Goal: Transaction & Acquisition: Purchase product/service

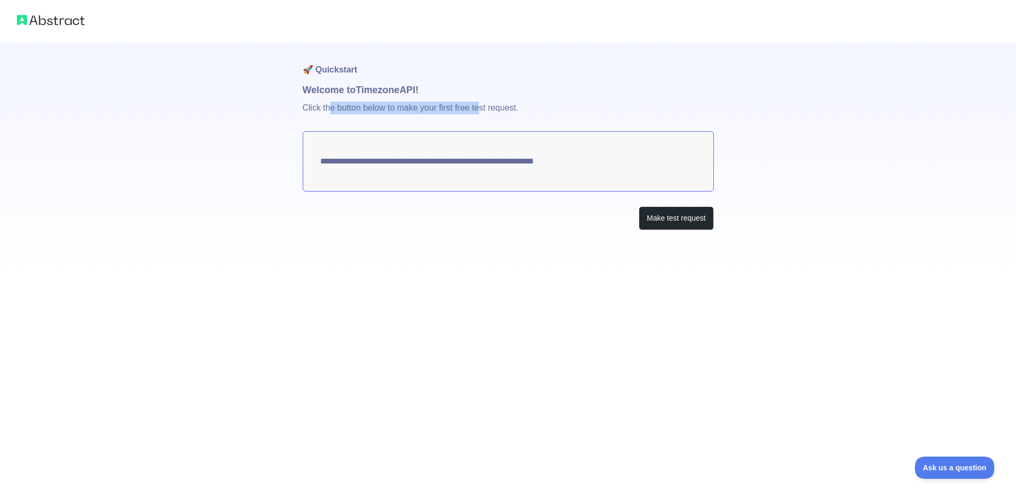
drag, startPoint x: 386, startPoint y: 107, endPoint x: 508, endPoint y: 110, distance: 121.2
click at [495, 110] on p "Click the button below to make your first free test request." at bounding box center [508, 114] width 411 height 34
click at [508, 110] on p "Click the button below to make your first free test request." at bounding box center [508, 114] width 411 height 34
drag, startPoint x: 540, startPoint y: 113, endPoint x: 305, endPoint y: 94, distance: 235.8
click at [305, 94] on div "**********" at bounding box center [508, 157] width 411 height 230
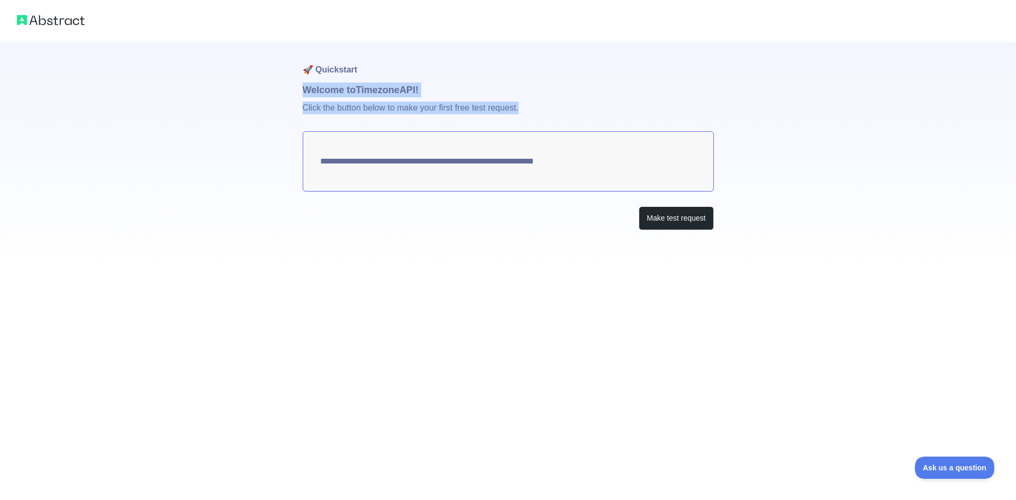
copy div "Welcome to Timezone API! Click the button below to make your first free test re…"
click at [404, 172] on textarea "**********" at bounding box center [508, 161] width 411 height 60
click at [697, 226] on button "Make test request" at bounding box center [676, 218] width 75 height 24
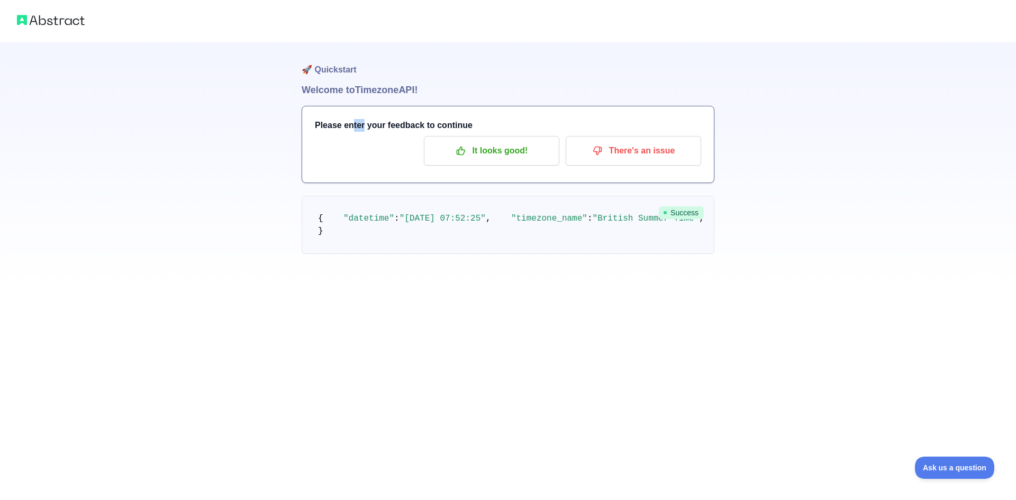
drag, startPoint x: 350, startPoint y: 125, endPoint x: 416, endPoint y: 124, distance: 65.6
click at [398, 124] on h3 "Please enter your feedback to continue" at bounding box center [508, 125] width 386 height 13
click at [426, 124] on h3 "Please enter your feedback to continue" at bounding box center [508, 125] width 386 height 13
click at [472, 130] on h3 "Please enter your feedback to continue" at bounding box center [508, 125] width 386 height 13
click at [482, 150] on p "It looks good!" at bounding box center [492, 151] width 120 height 18
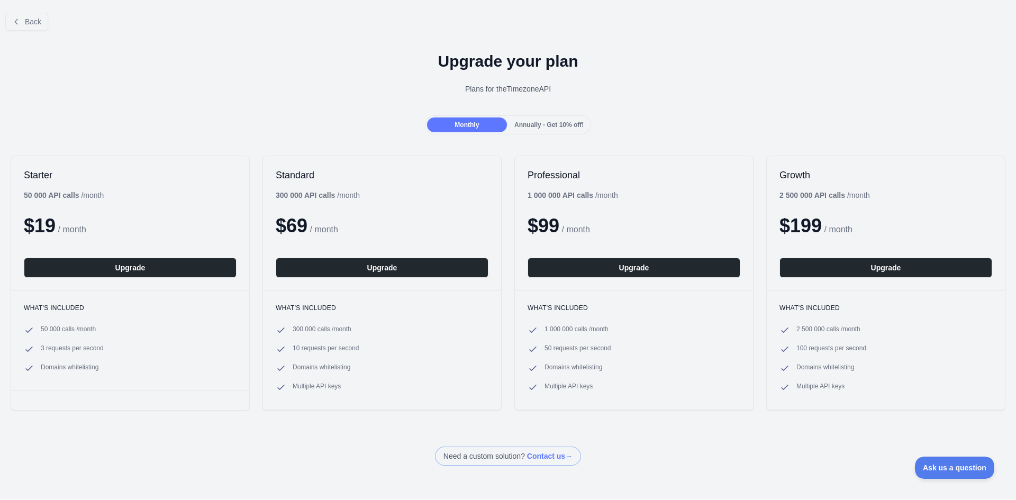
click at [535, 122] on span "Annually - Get 10% off!" at bounding box center [549, 124] width 69 height 7
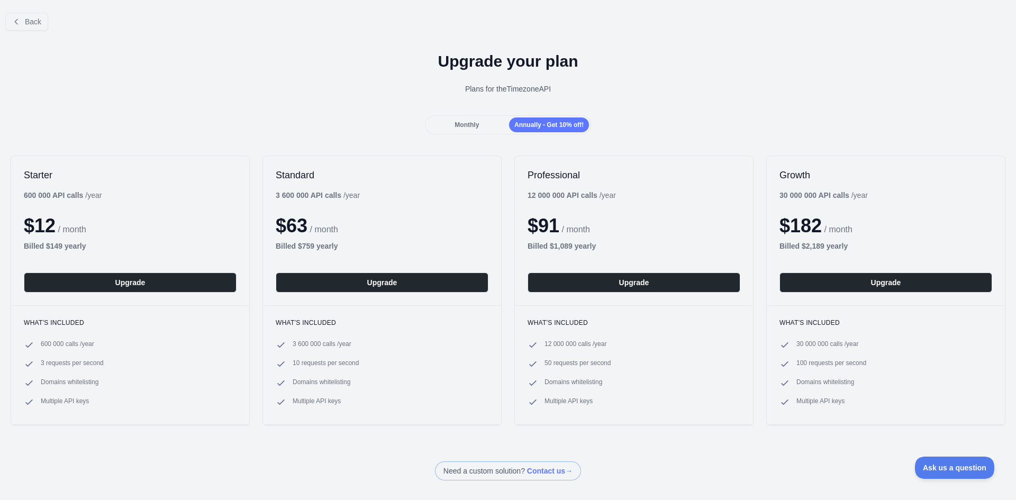
click at [486, 123] on div "Monthly" at bounding box center [467, 125] width 80 height 15
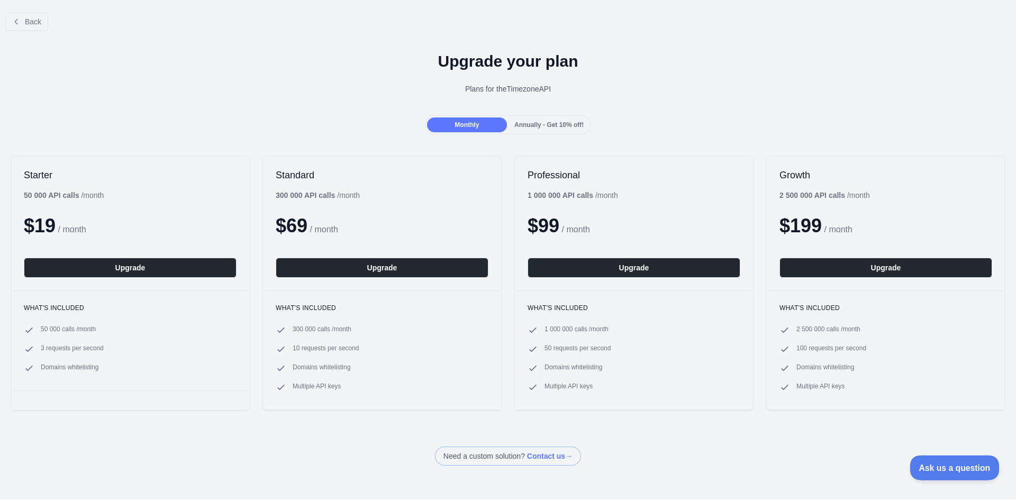
click at [935, 474] on button "Ask us a question" at bounding box center [949, 466] width 79 height 22
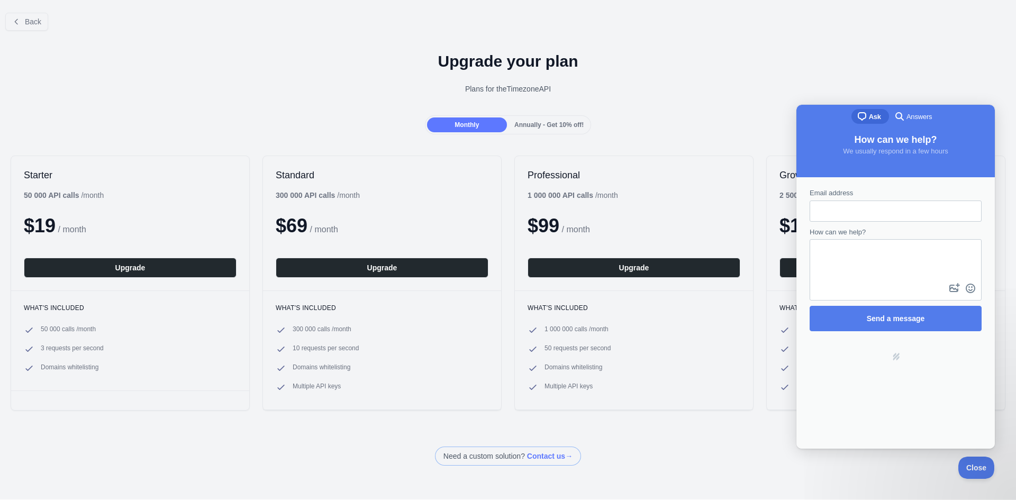
drag, startPoint x: 649, startPoint y: 85, endPoint x: 545, endPoint y: 113, distance: 107.5
click at [648, 85] on div "Plans for the Timezone API" at bounding box center [507, 89] width 999 height 11
click at [515, 125] on span "Annually - Get 10% off!" at bounding box center [549, 124] width 69 height 7
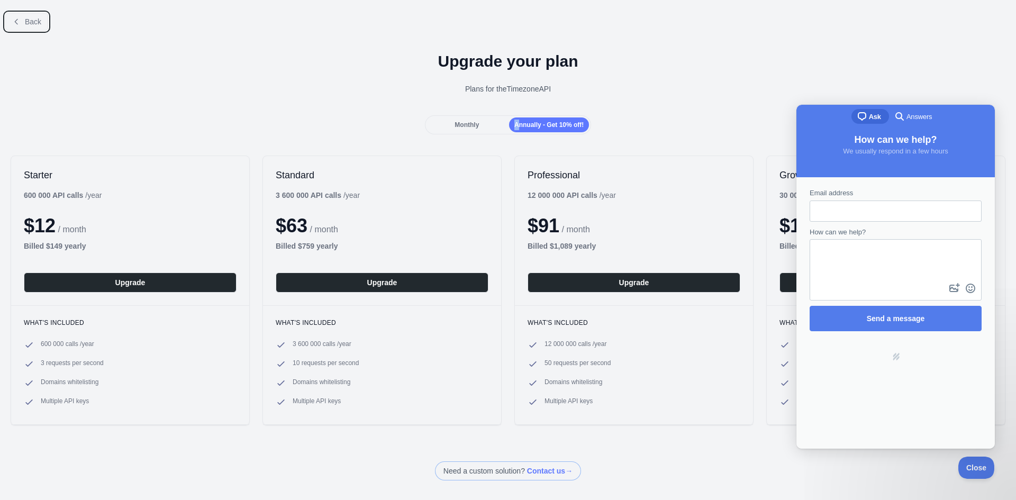
click at [22, 26] on button "Back" at bounding box center [26, 22] width 43 height 18
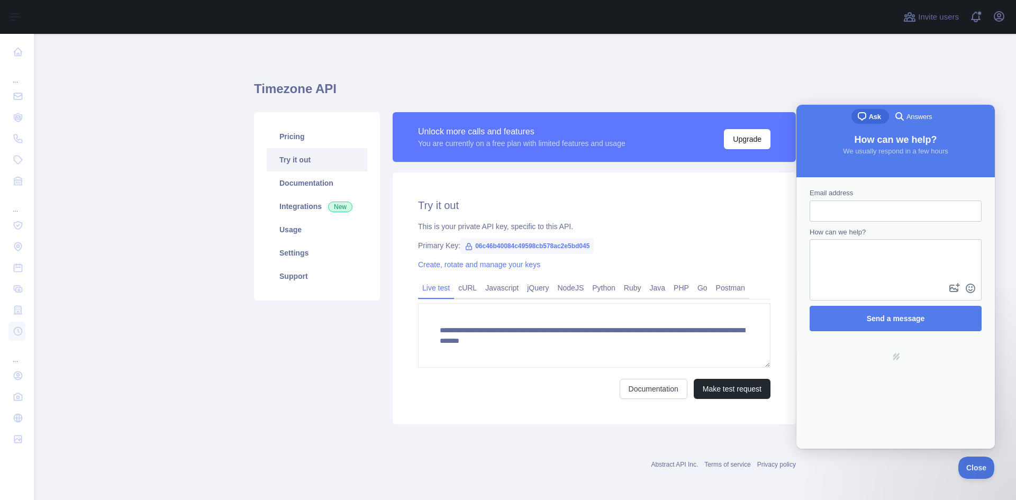
click at [823, 64] on main "**********" at bounding box center [525, 267] width 982 height 466
click at [725, 286] on link "Postman" at bounding box center [731, 287] width 38 height 17
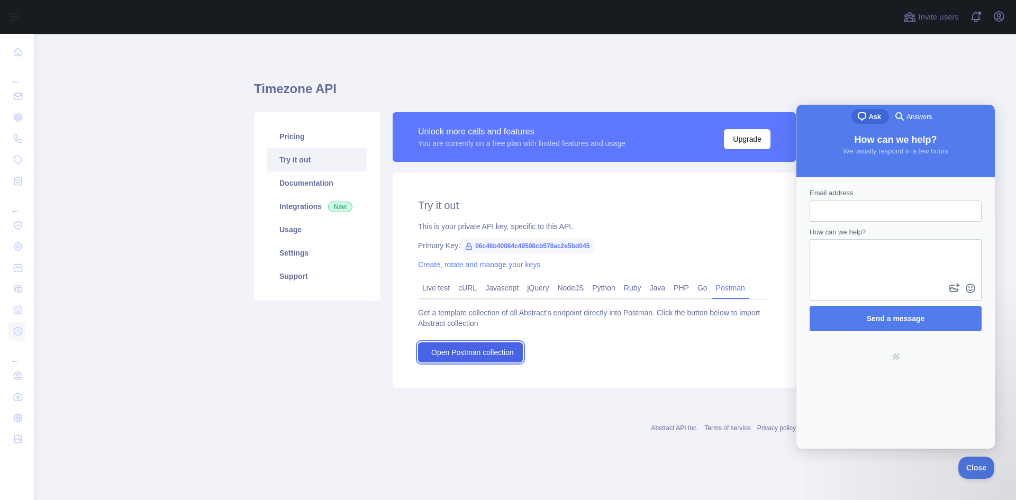
click at [509, 356] on span "Open Postman collection" at bounding box center [472, 352] width 83 height 11
drag, startPoint x: 472, startPoint y: 245, endPoint x: 590, endPoint y: 244, distance: 118.0
click at [590, 244] on span "06c46b40084c49598cb578ac2e5bd045" at bounding box center [527, 246] width 133 height 16
copy span "06c46b40084c49598cb578ac2e5bd045"
click at [437, 293] on link "Live test" at bounding box center [436, 287] width 36 height 17
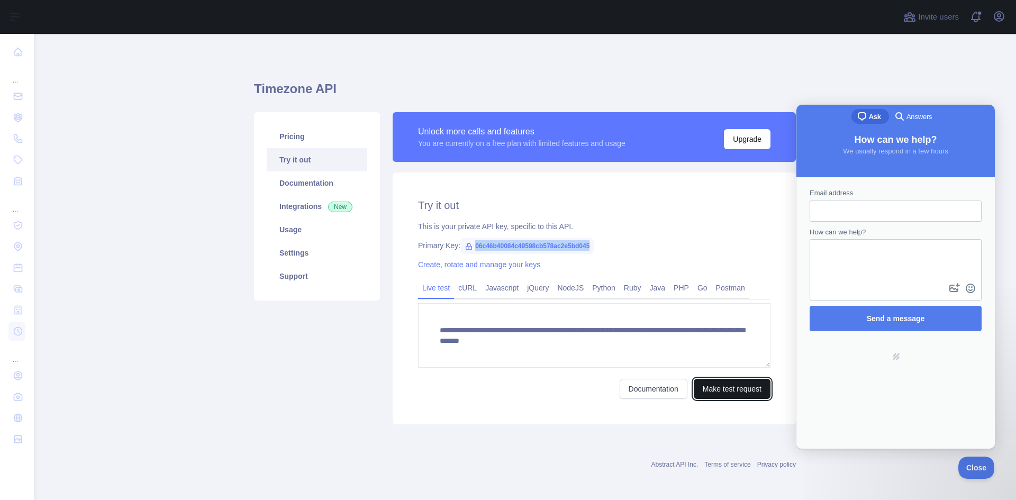
click at [716, 389] on button "Make test request" at bounding box center [732, 389] width 77 height 20
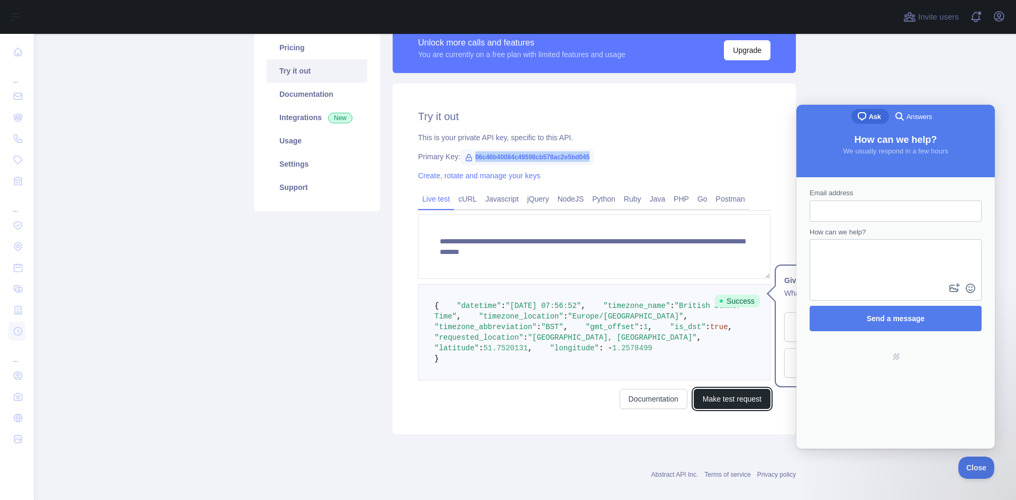
scroll to position [155, 0]
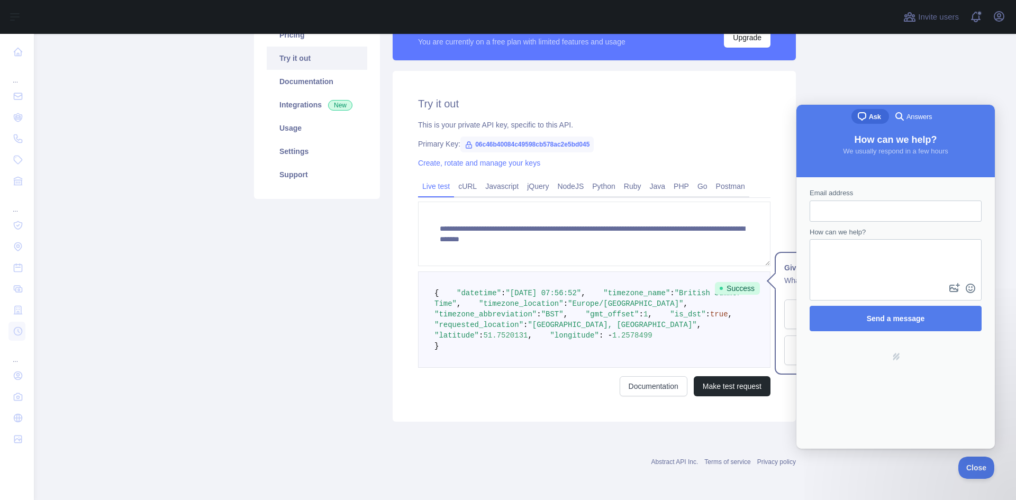
click at [957, 98] on main "**********" at bounding box center [525, 267] width 982 height 466
click at [933, 77] on main "**********" at bounding box center [525, 267] width 982 height 466
click at [969, 467] on span "Close" at bounding box center [974, 466] width 36 height 7
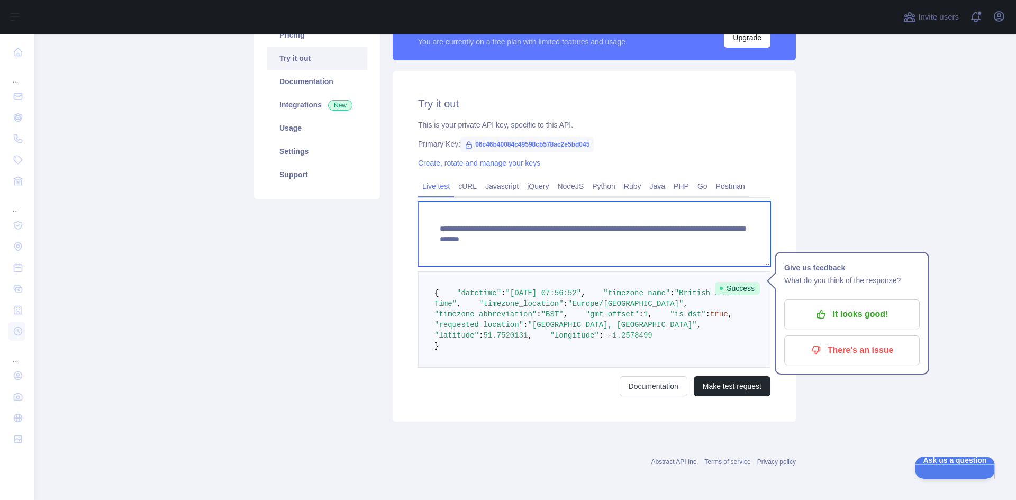
click at [516, 202] on textarea "**********" at bounding box center [594, 234] width 353 height 65
click at [627, 202] on textarea "**********" at bounding box center [594, 234] width 353 height 65
drag, startPoint x: 629, startPoint y: 185, endPoint x: 712, endPoint y: 190, distance: 82.7
click at [712, 202] on textarea "**********" at bounding box center [594, 234] width 353 height 65
type textarea "**********"
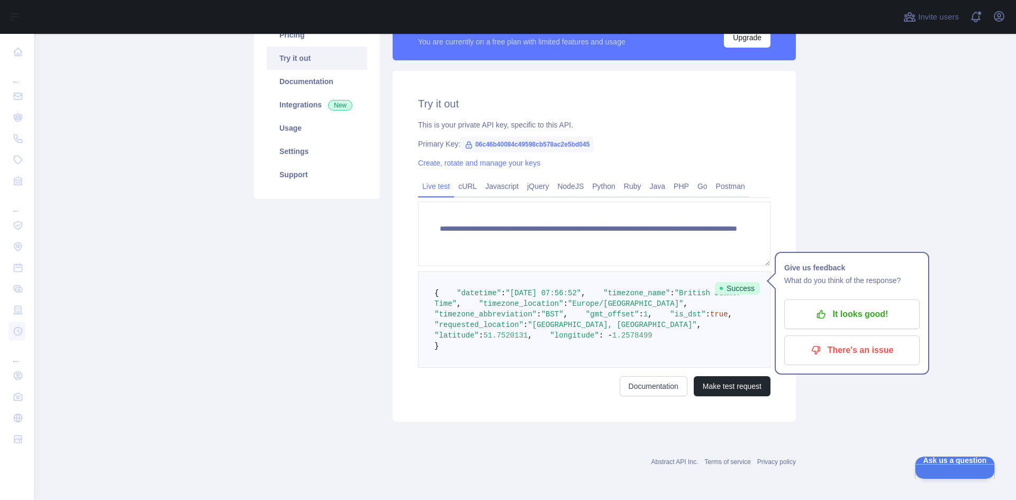
click at [728, 412] on div "**********" at bounding box center [594, 246] width 403 height 351
click at [728, 381] on button "Make test request" at bounding box center [732, 386] width 77 height 20
click at [485, 137] on span "06c46b40084c49598cb578ac2e5bd045" at bounding box center [527, 145] width 133 height 16
drag, startPoint x: 470, startPoint y: 91, endPoint x: 588, endPoint y: 92, distance: 118.0
click at [588, 137] on span "06c46b40084c49598cb578ac2e5bd045" at bounding box center [527, 145] width 133 height 16
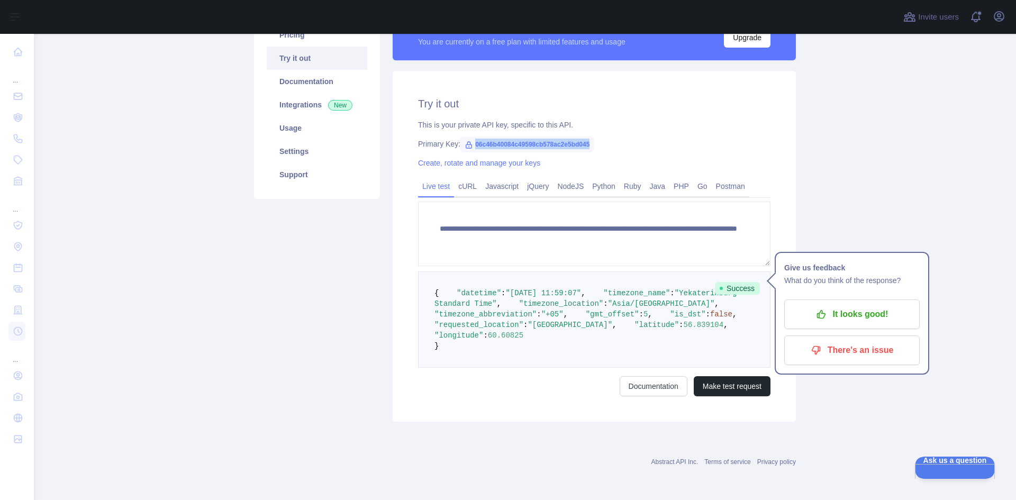
copy span "06c46b40084c49598cb578ac2e5bd045"
click at [883, 141] on main "**********" at bounding box center [525, 267] width 982 height 466
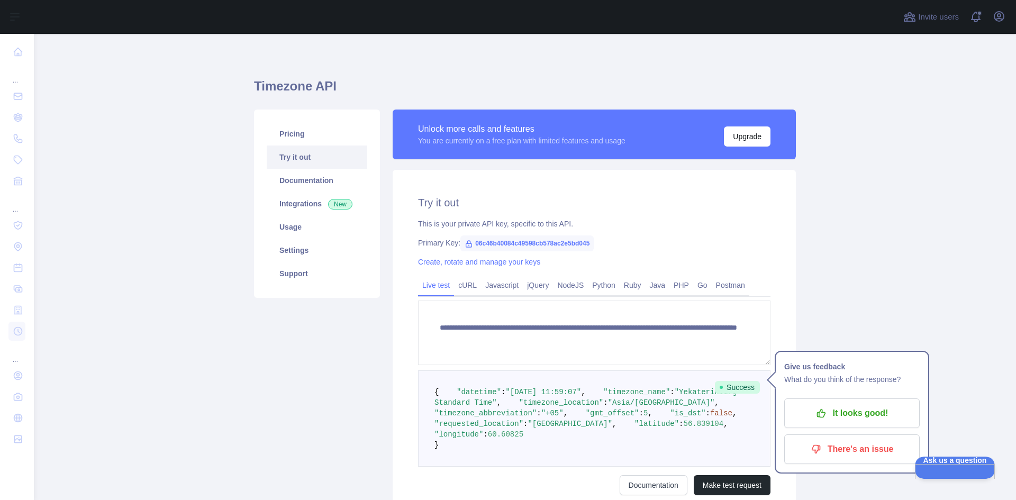
scroll to position [0, 0]
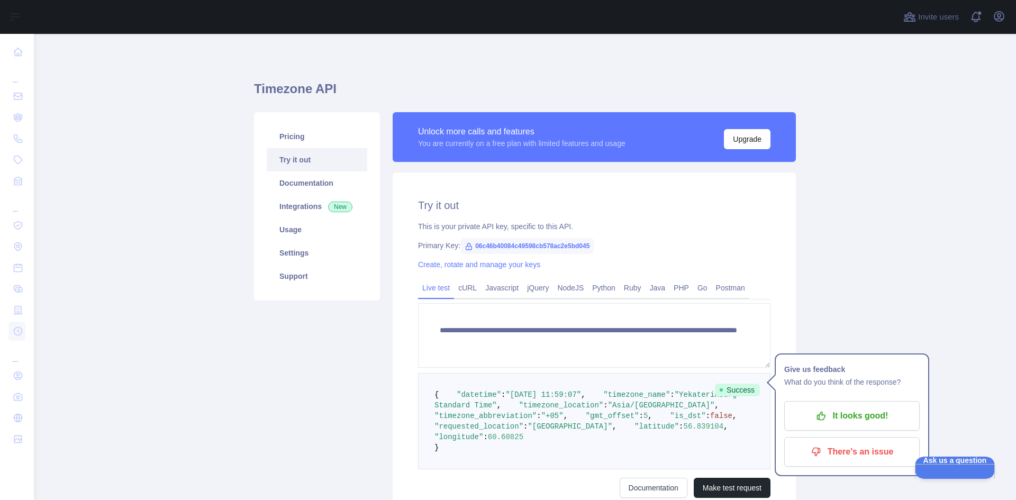
drag, startPoint x: 458, startPoint y: 130, endPoint x: 490, endPoint y: 130, distance: 32.3
click at [485, 130] on div "Unlock more calls and features" at bounding box center [522, 131] width 208 height 13
click at [494, 130] on div "Unlock more calls and features" at bounding box center [522, 131] width 208 height 13
click at [318, 185] on link "Documentation" at bounding box center [317, 183] width 101 height 23
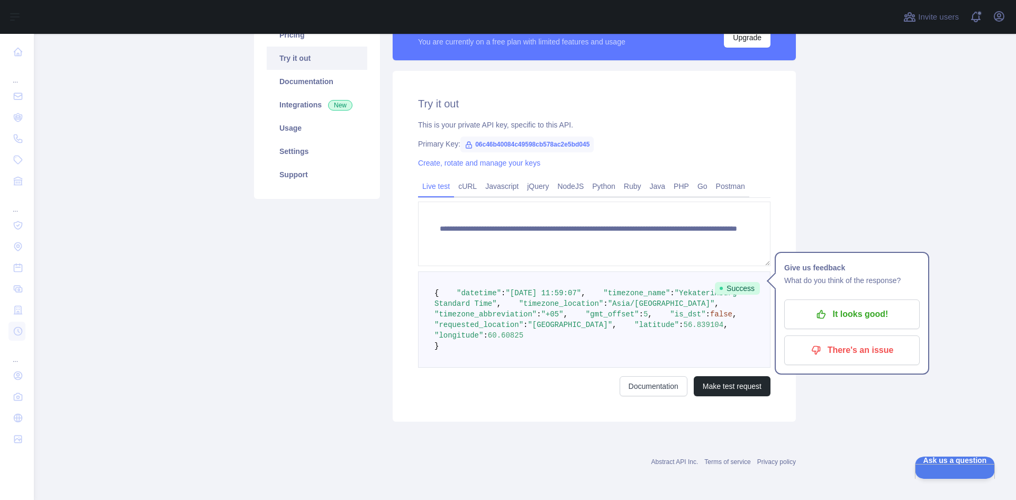
scroll to position [155, 0]
click at [465, 178] on link "cURL" at bounding box center [467, 186] width 27 height 17
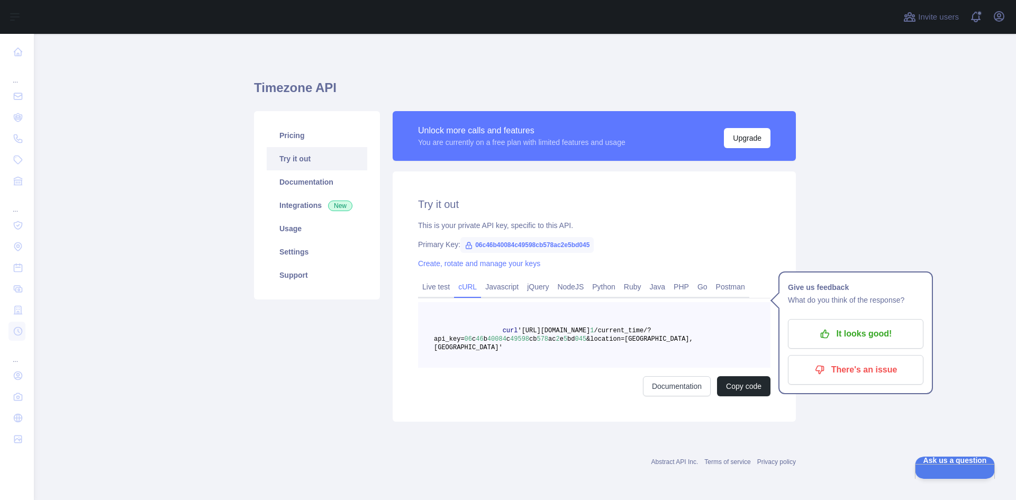
scroll to position [0, 0]
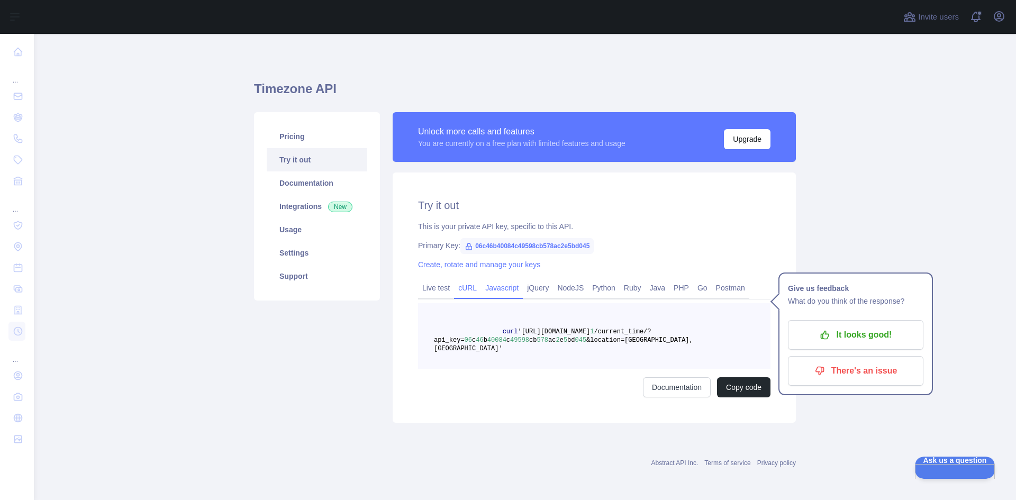
click at [498, 296] on link "Javascript" at bounding box center [502, 287] width 42 height 17
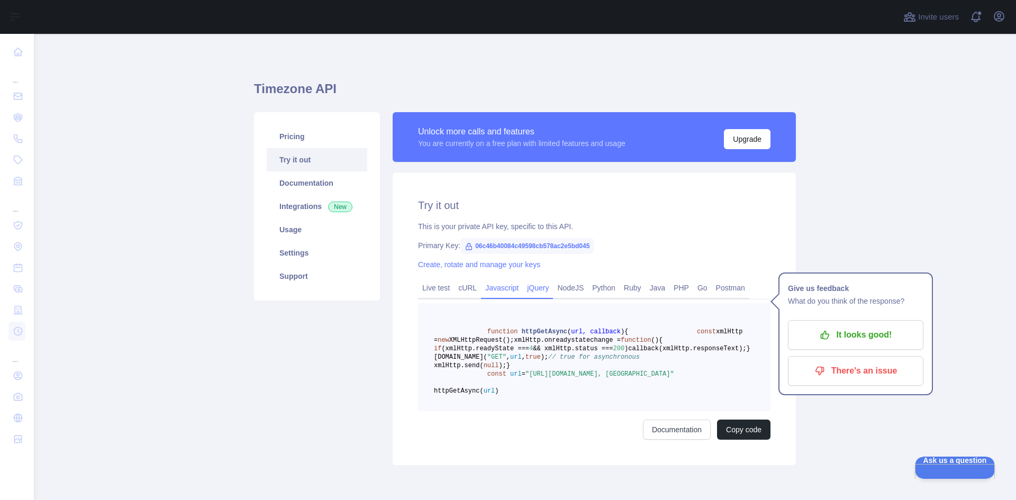
click at [539, 288] on link "jQuery" at bounding box center [538, 287] width 30 height 17
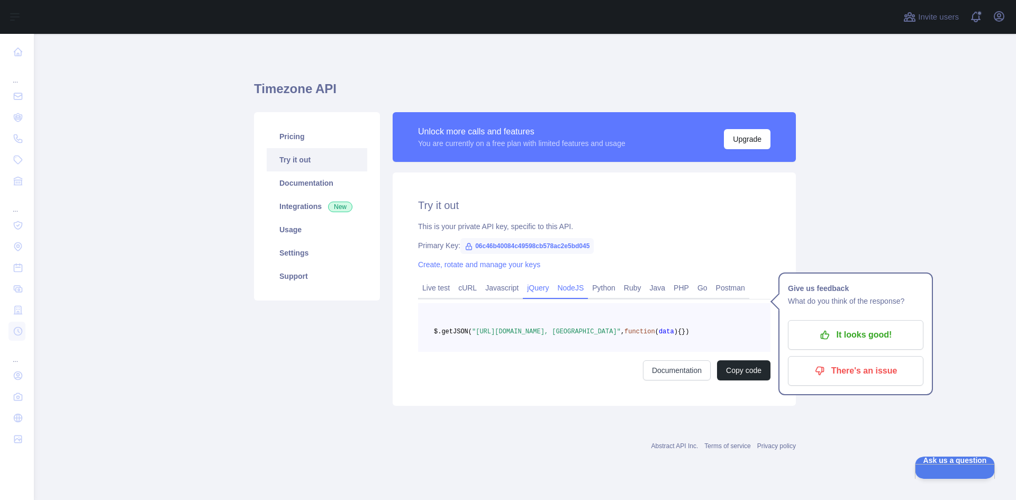
click at [569, 293] on link "NodeJS" at bounding box center [570, 287] width 35 height 17
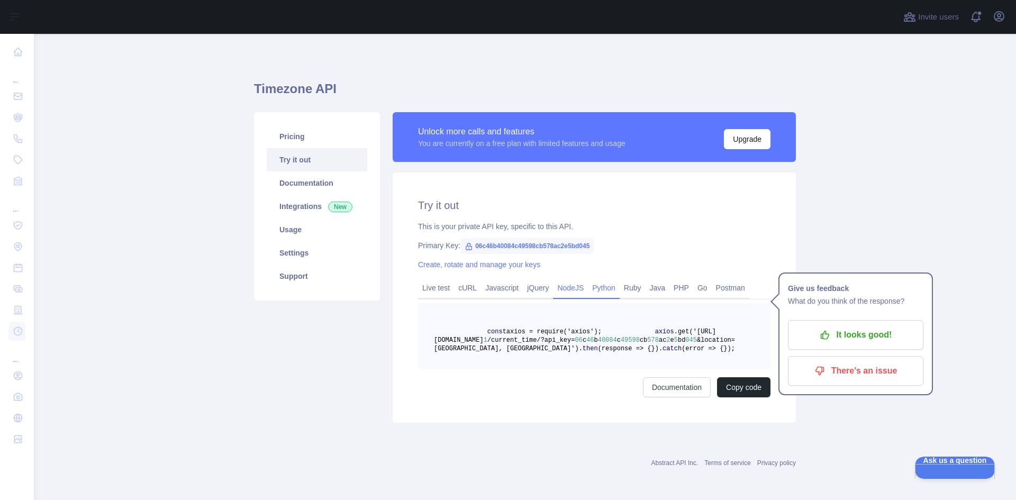
click at [606, 294] on link "Python" at bounding box center [604, 287] width 32 height 17
click at [637, 293] on link "Ruby" at bounding box center [633, 287] width 26 height 17
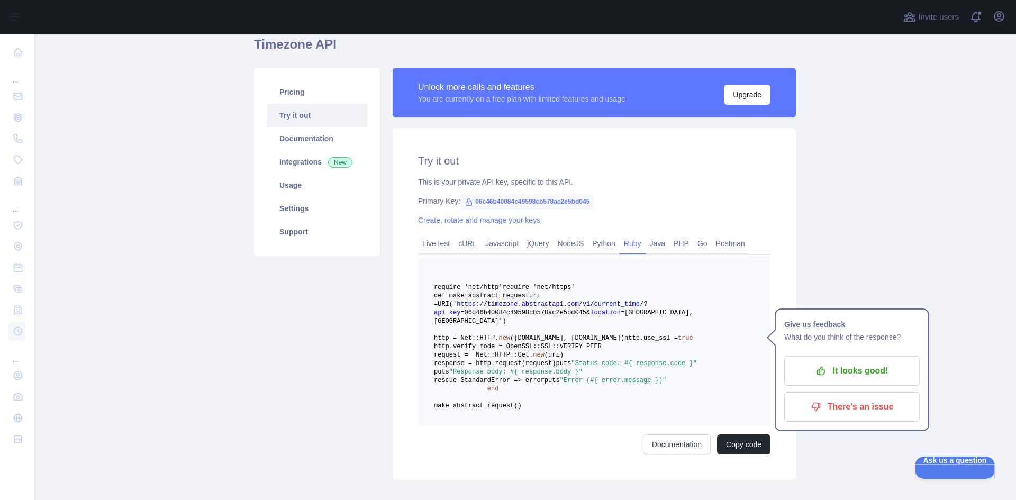
scroll to position [106, 0]
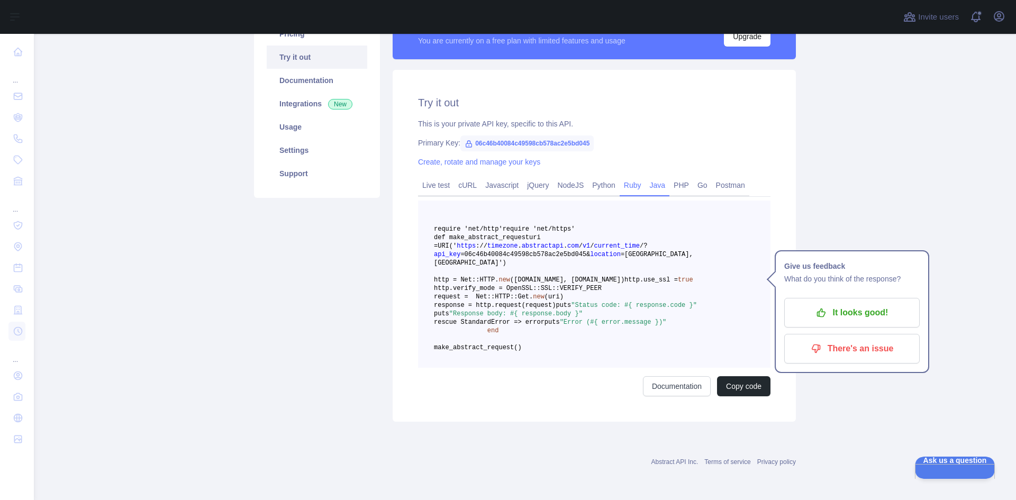
click at [656, 183] on link "Java" at bounding box center [658, 185] width 24 height 17
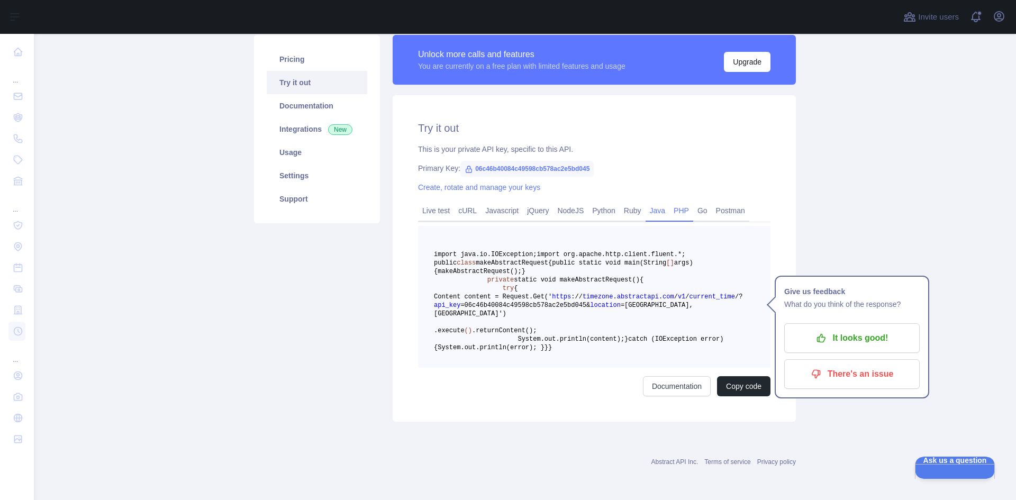
click at [672, 202] on link "PHP" at bounding box center [682, 210] width 24 height 17
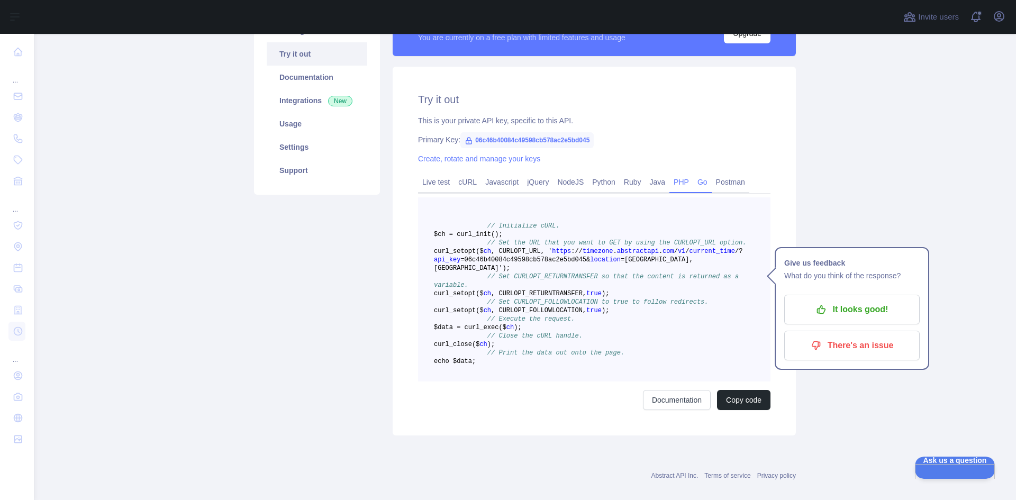
click at [693, 189] on div "Go" at bounding box center [702, 185] width 19 height 16
click at [693, 187] on link "Go" at bounding box center [702, 182] width 19 height 17
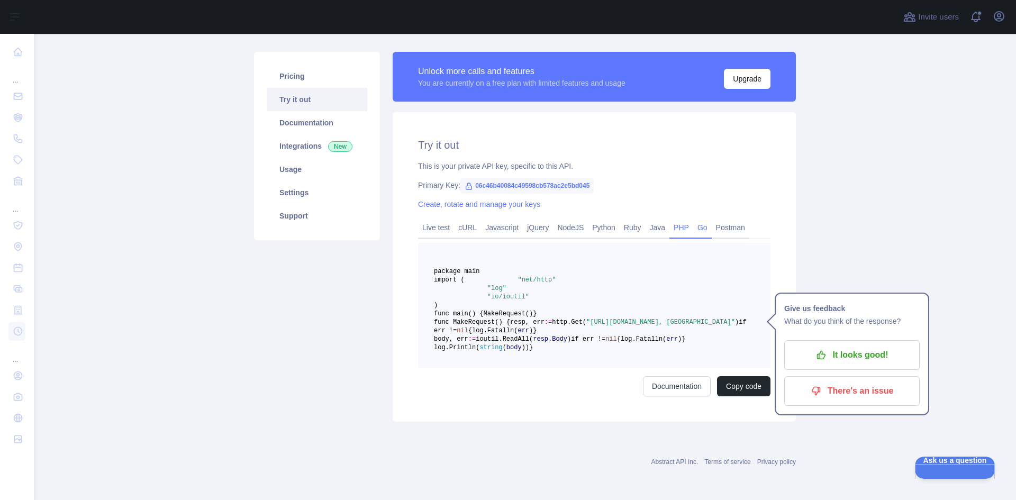
click at [671, 219] on link "PHP" at bounding box center [682, 227] width 24 height 17
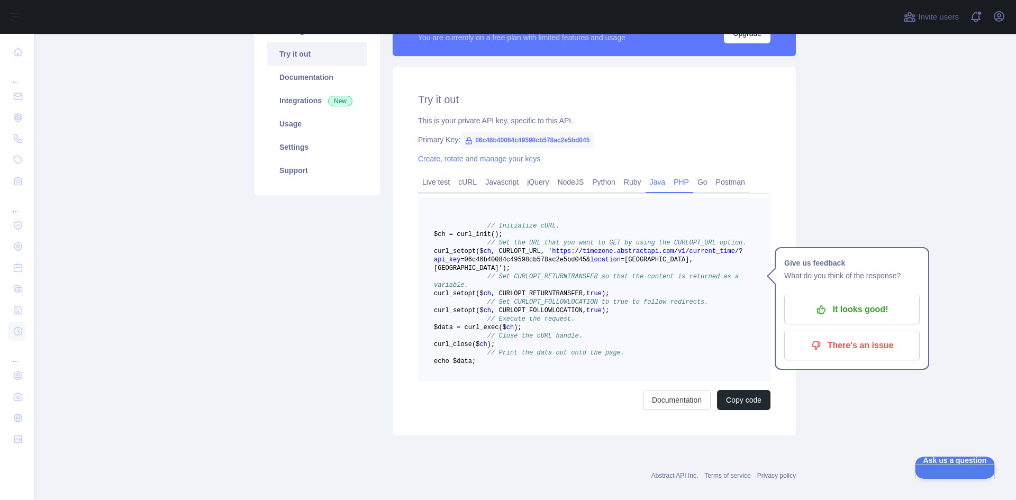
click at [648, 186] on link "Java" at bounding box center [658, 182] width 24 height 17
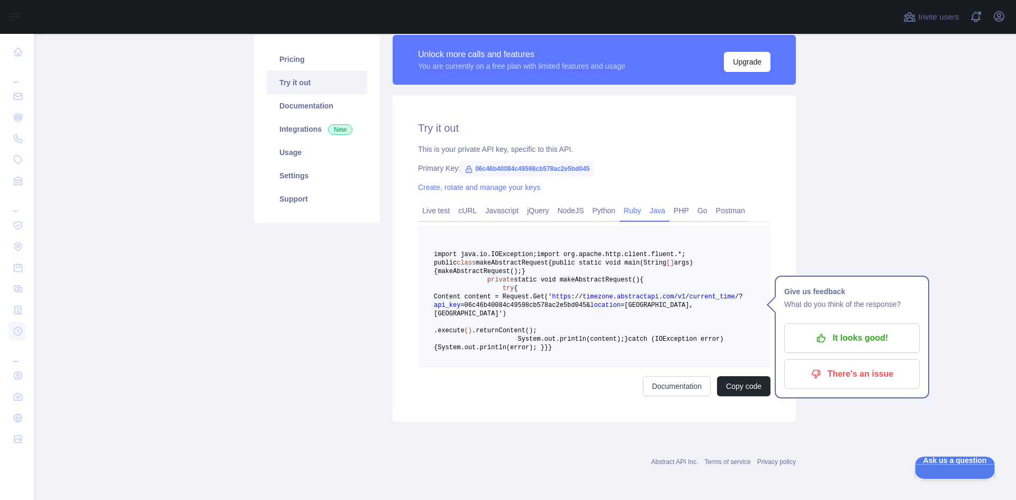
click at [625, 202] on link "Ruby" at bounding box center [633, 210] width 26 height 17
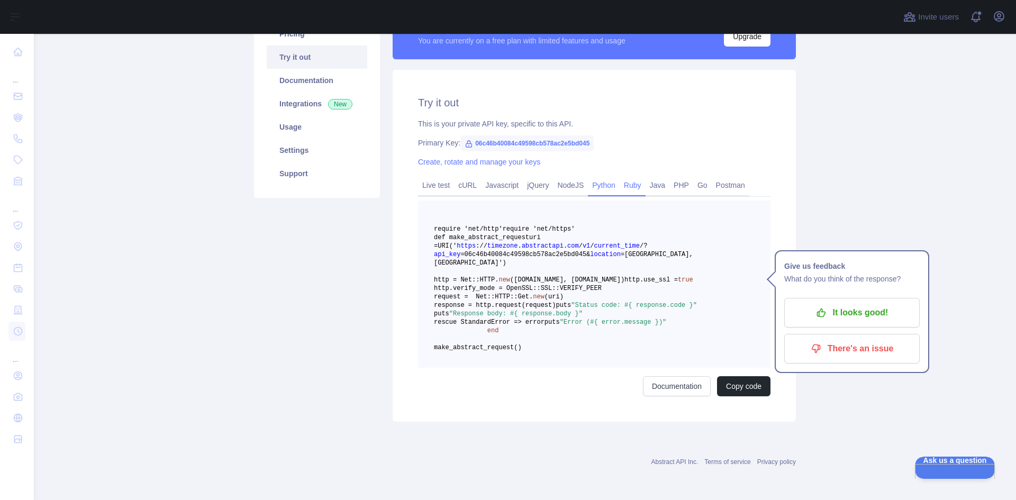
click at [602, 182] on link "Python" at bounding box center [604, 185] width 32 height 17
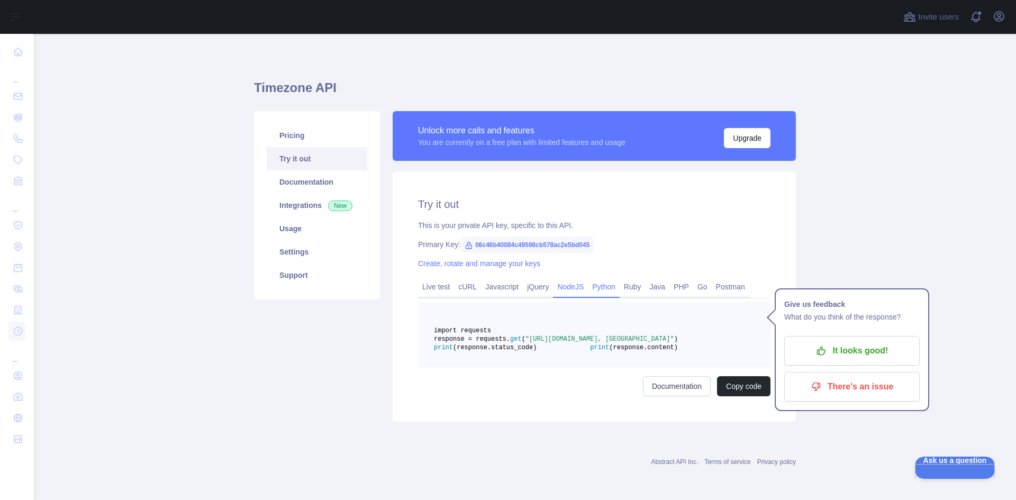
click at [570, 278] on link "NodeJS" at bounding box center [570, 286] width 35 height 17
click at [523, 278] on link "jQuery" at bounding box center [538, 286] width 30 height 17
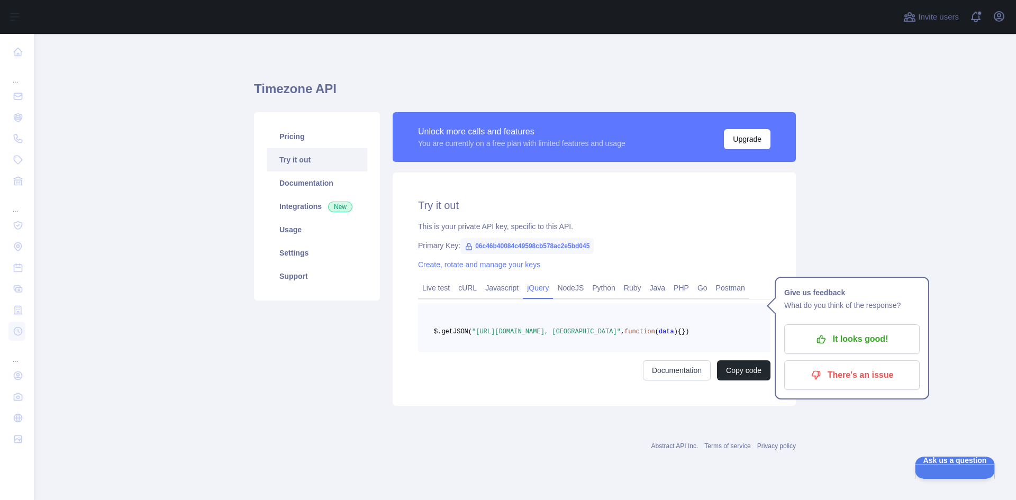
scroll to position [1, 0]
drag, startPoint x: 490, startPoint y: 295, endPoint x: 467, endPoint y: 293, distance: 23.3
click at [490, 295] on link "Javascript" at bounding box center [502, 287] width 42 height 17
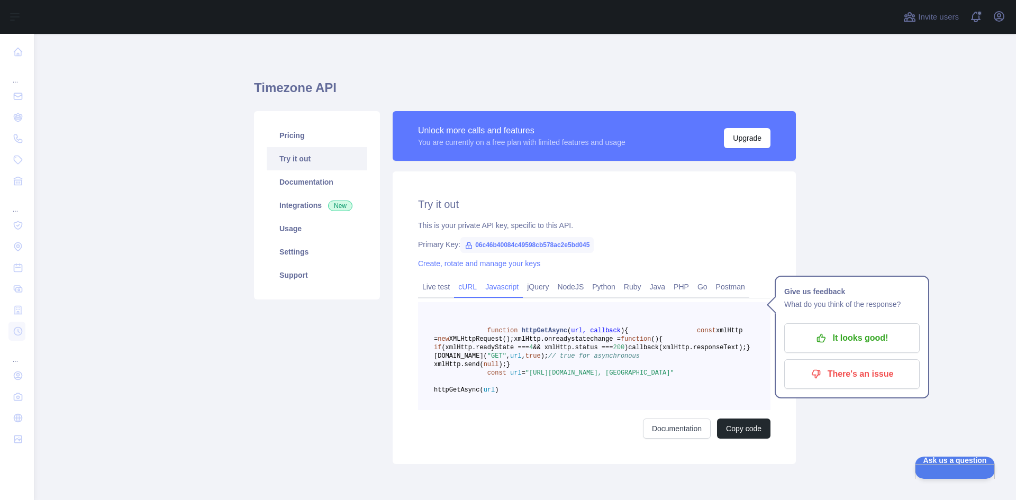
click at [457, 293] on link "cURL" at bounding box center [467, 286] width 27 height 17
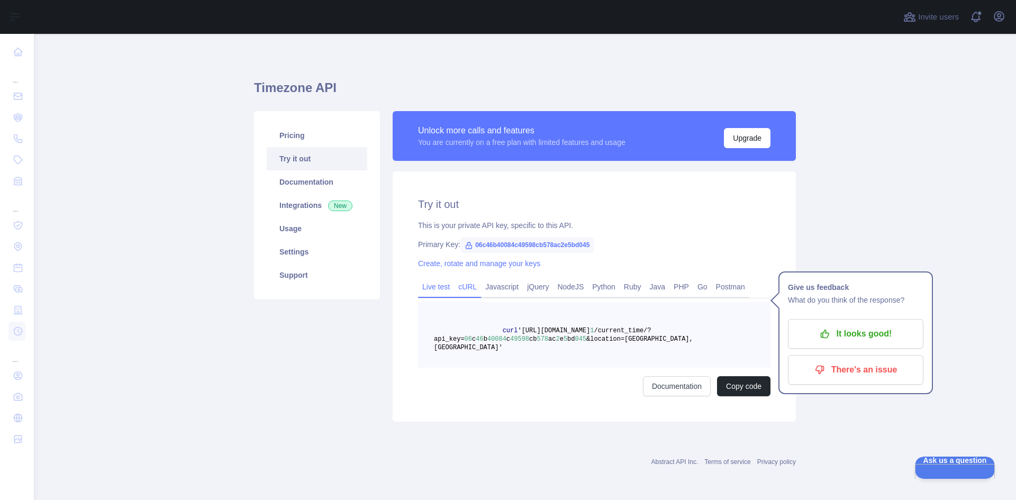
scroll to position [0, 0]
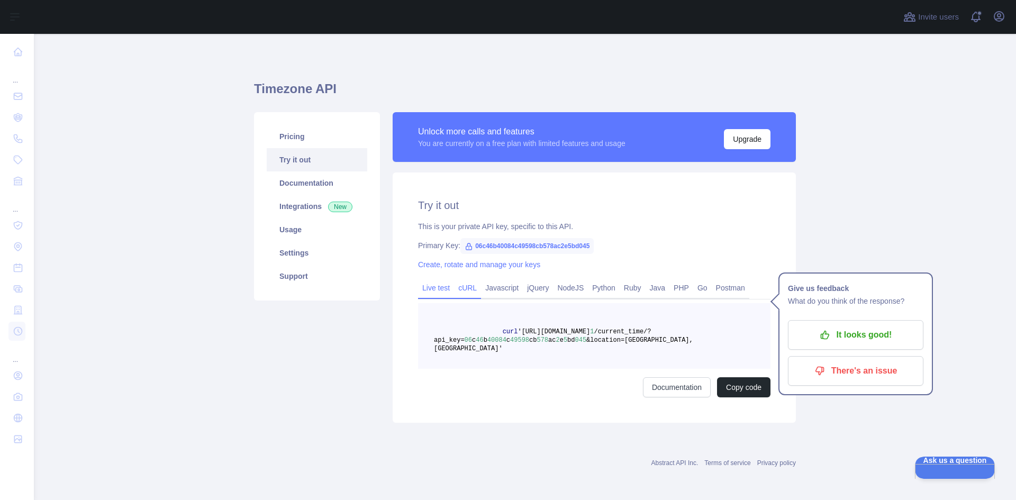
click at [444, 293] on link "Live test" at bounding box center [436, 287] width 36 height 17
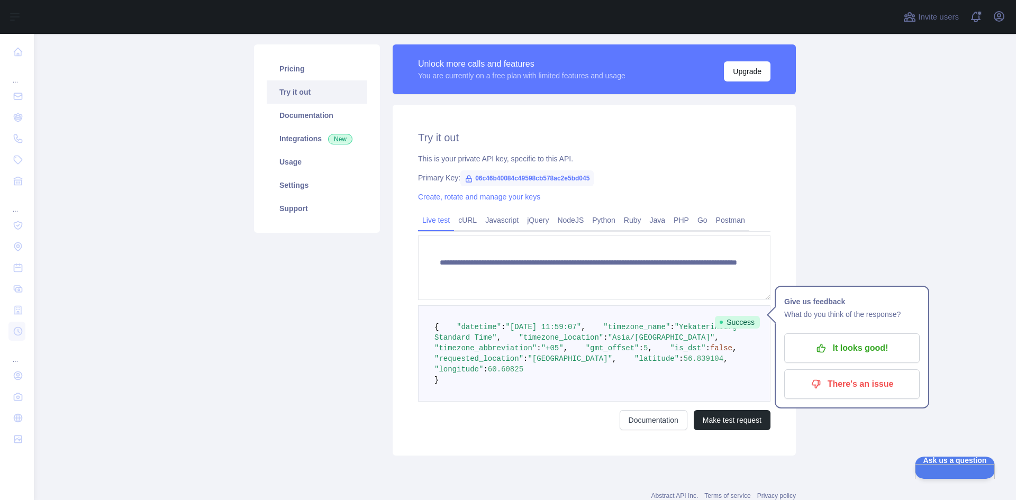
scroll to position [49, 0]
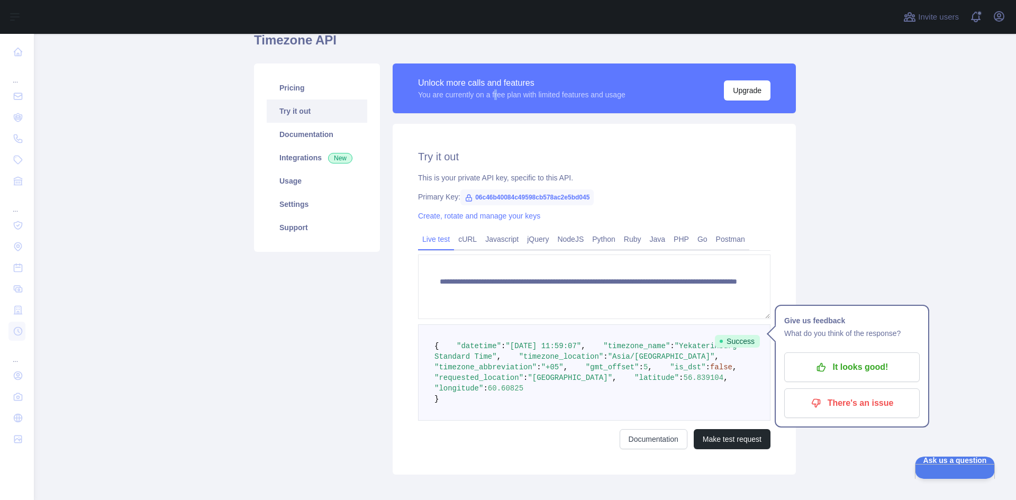
click at [494, 122] on div "Unlock more calls and features You are currently on a free plan with limited fe…" at bounding box center [594, 94] width 403 height 60
click at [521, 91] on div "You are currently on a free plan with limited features and usage" at bounding box center [522, 94] width 208 height 11
drag, startPoint x: 407, startPoint y: 79, endPoint x: 667, endPoint y: 100, distance: 260.7
click at [667, 100] on div "Unlock more calls and features You are currently on a free plan with limited fe…" at bounding box center [594, 89] width 403 height 50
copy div "Unlock more calls and features You are currently on a free plan with limited fe…"
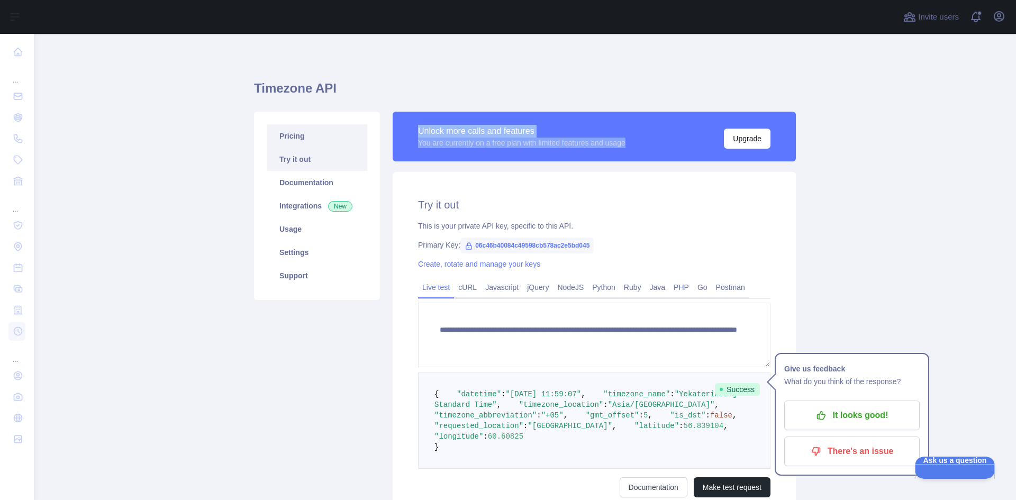
scroll to position [0, 0]
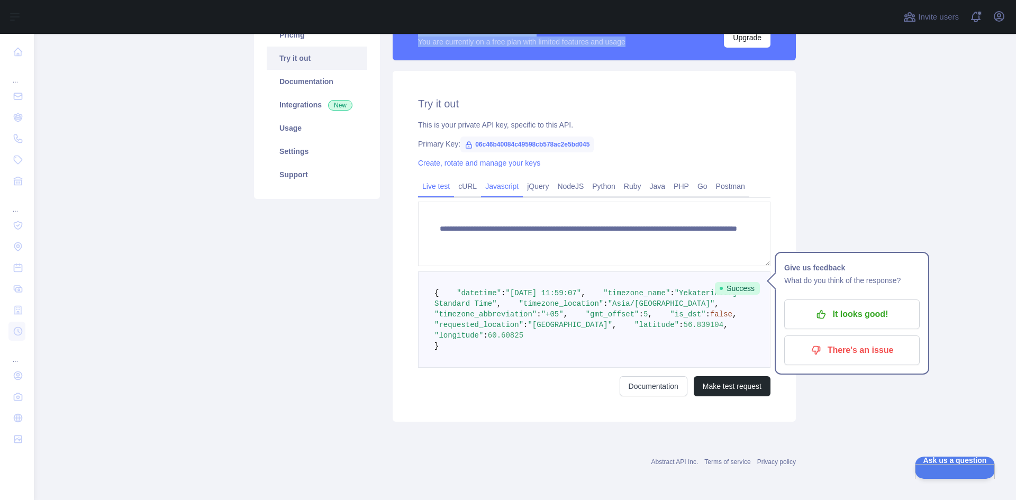
click at [501, 184] on link "Javascript" at bounding box center [502, 186] width 42 height 17
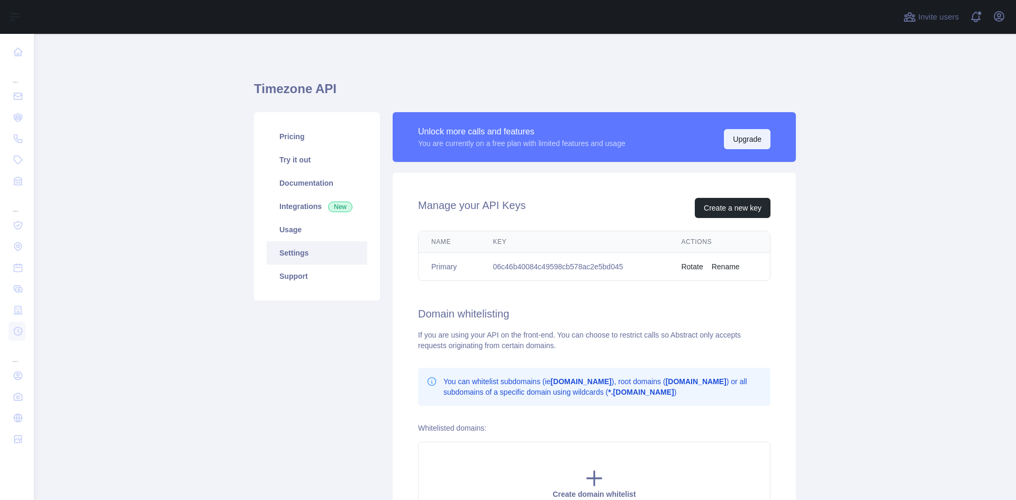
click at [746, 131] on button "Upgrade" at bounding box center [747, 139] width 47 height 20
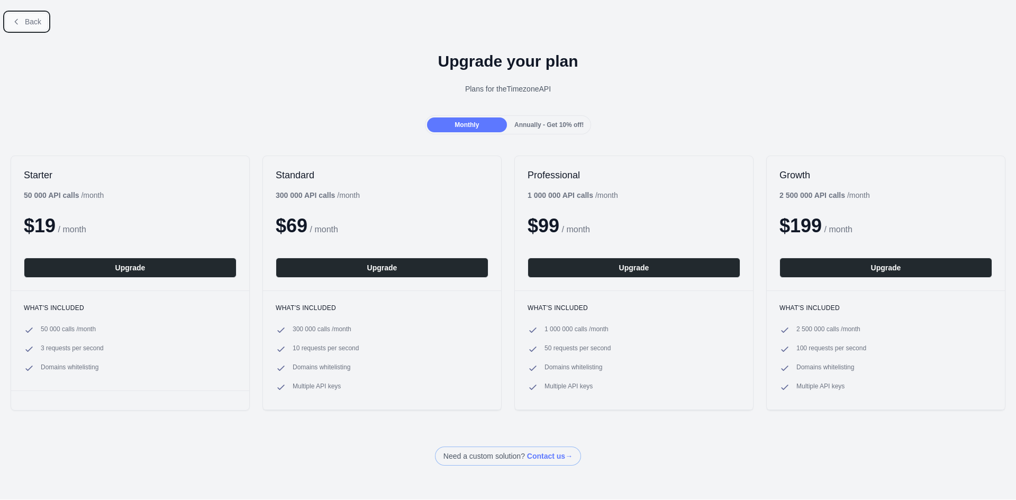
click at [28, 19] on span "Back" at bounding box center [33, 21] width 16 height 8
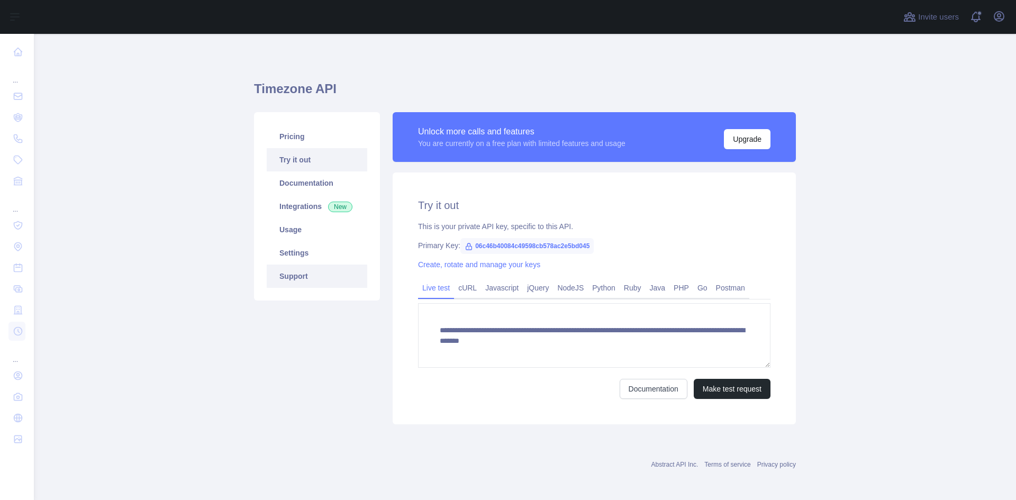
click at [302, 279] on link "Support" at bounding box center [317, 276] width 101 height 23
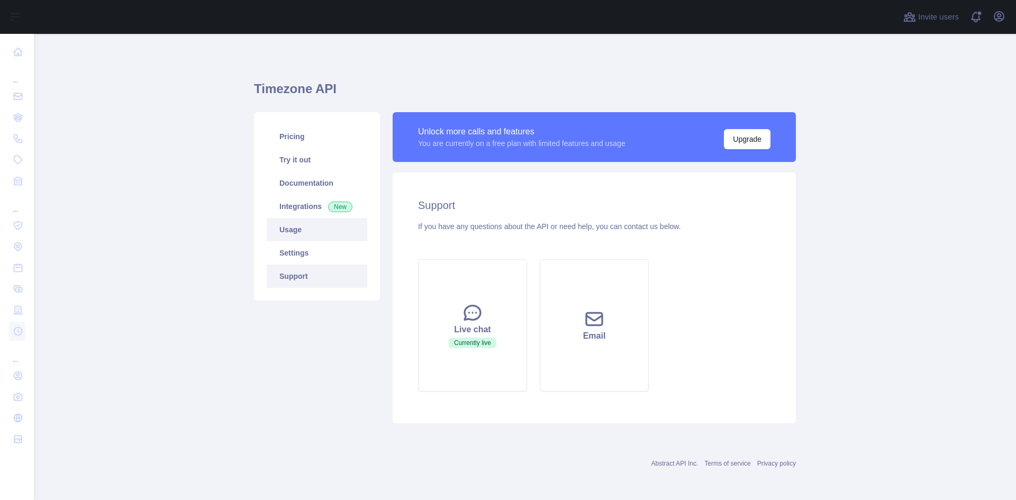
click at [295, 235] on link "Usage" at bounding box center [317, 229] width 101 height 23
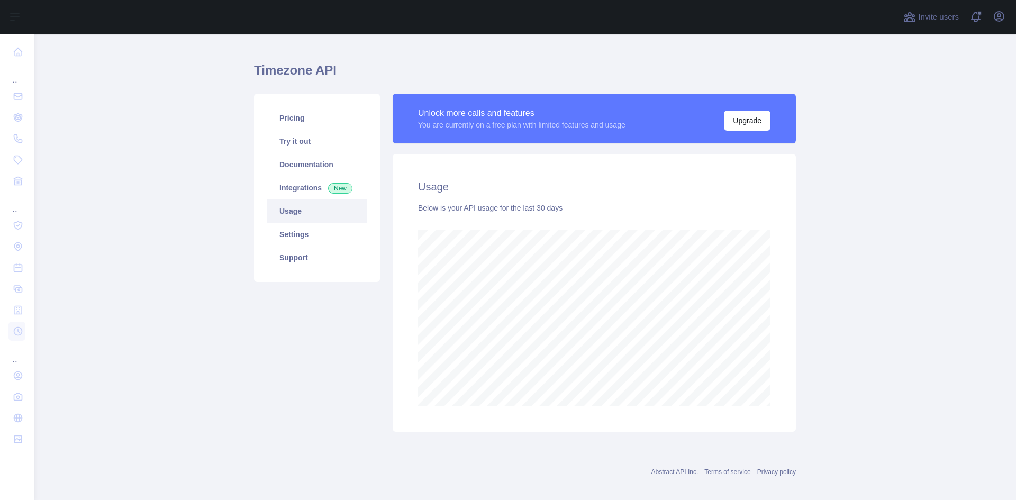
scroll to position [29, 0]
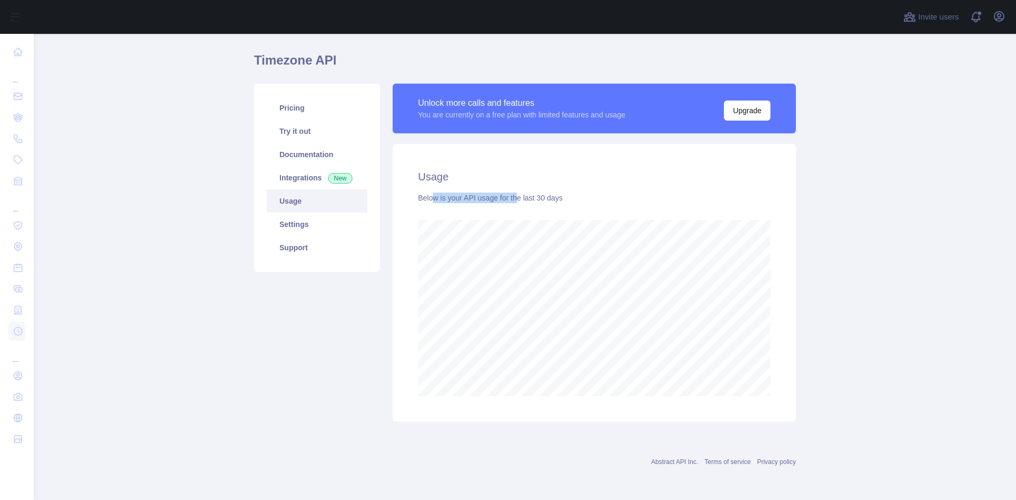
drag, startPoint x: 497, startPoint y: 195, endPoint x: 566, endPoint y: 200, distance: 70.0
click at [547, 199] on div "Below is your API usage for the last 30 days" at bounding box center [594, 198] width 353 height 11
click at [566, 200] on div "Below is your API usage for the last 30 days" at bounding box center [594, 198] width 353 height 11
click at [299, 176] on link "Integrations New" at bounding box center [317, 177] width 101 height 23
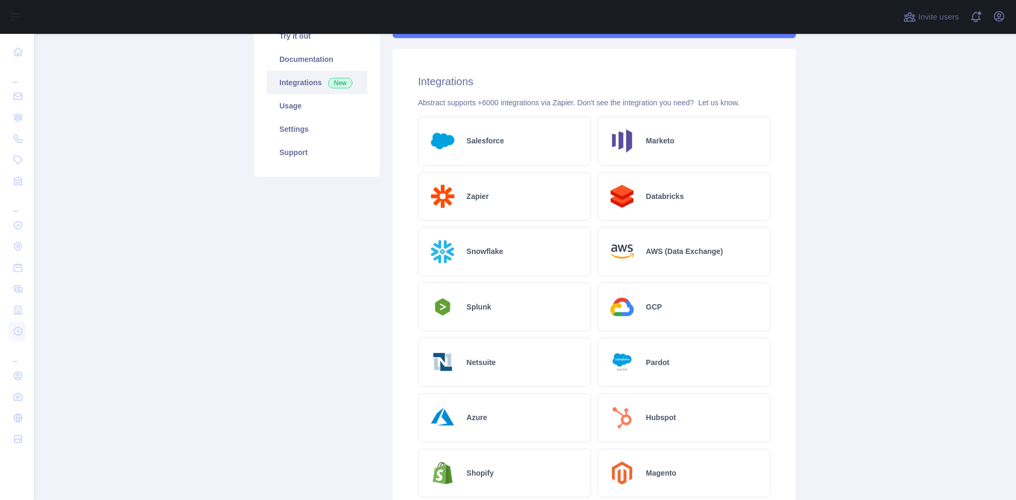
scroll to position [79, 0]
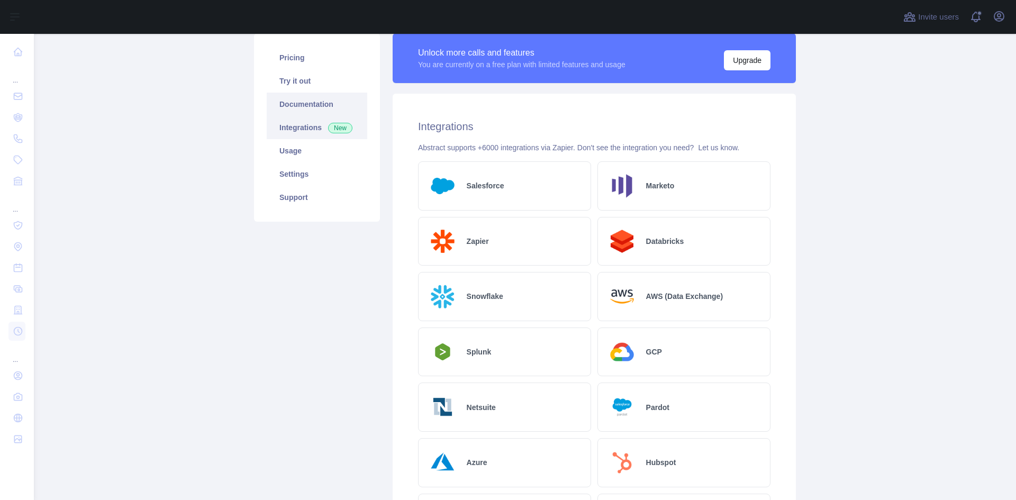
click at [308, 107] on link "Documentation" at bounding box center [317, 104] width 101 height 23
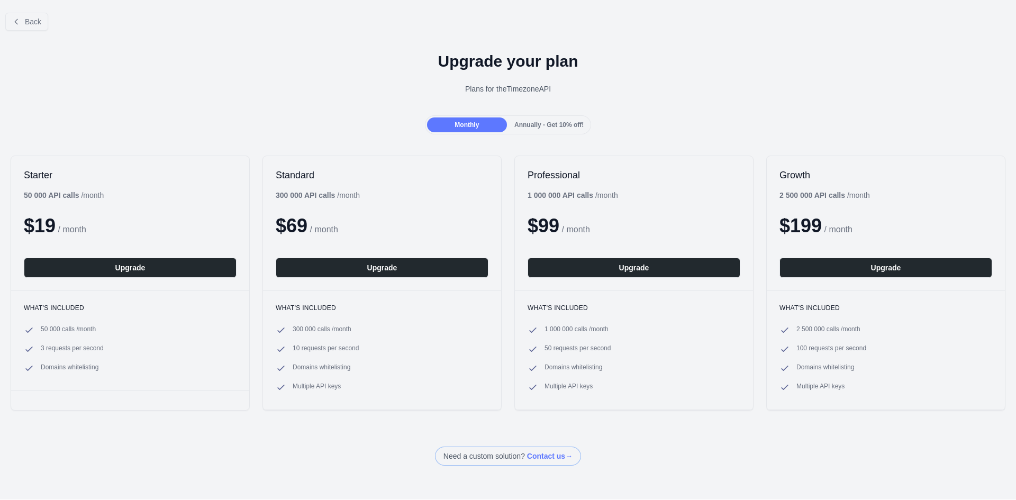
click at [524, 121] on span "Annually - Get 10% off!" at bounding box center [549, 124] width 69 height 7
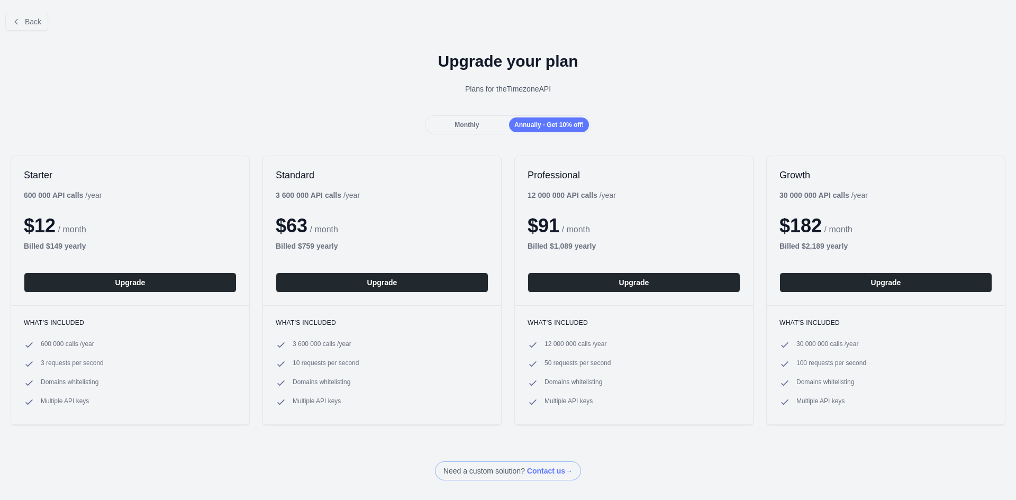
click at [455, 122] on span "Monthly" at bounding box center [467, 124] width 24 height 7
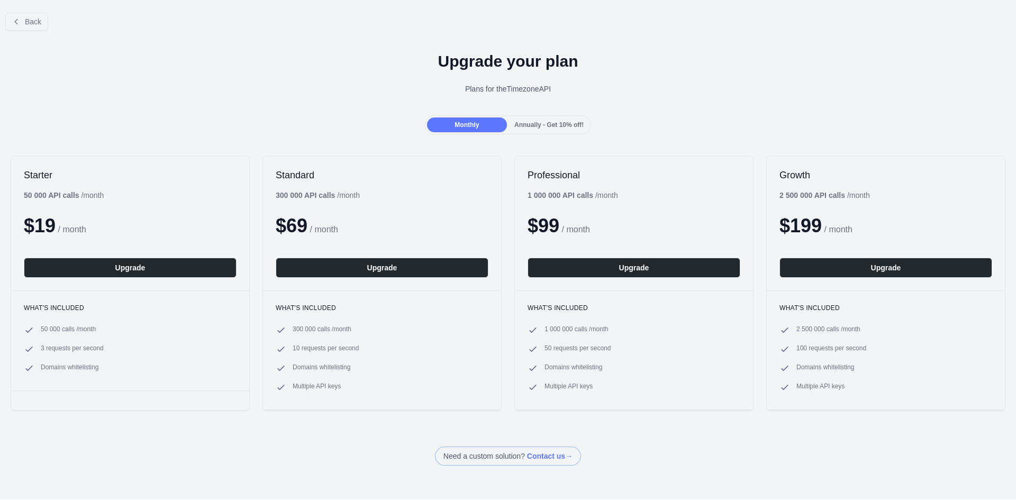
click at [537, 89] on div "Plans for the Timezone API" at bounding box center [507, 89] width 999 height 11
click at [557, 89] on div "Plans for the Timezone API" at bounding box center [507, 89] width 999 height 11
